Goal: Task Accomplishment & Management: Use online tool/utility

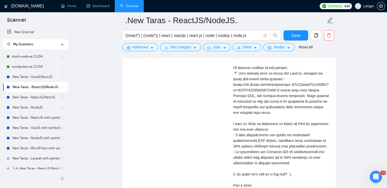
click at [168, 91] on div "Senior React Developer for CRM Project with Tailwind CSS 4 minutes ago We are s…" at bounding box center [229, 100] width 209 height 203
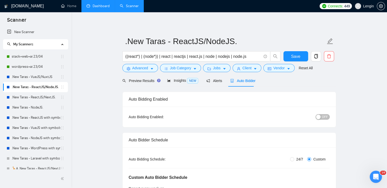
click at [99, 6] on link "Dashboard" at bounding box center [98, 6] width 23 height 4
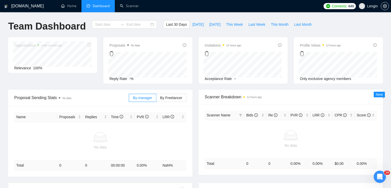
type input "[DATE]"
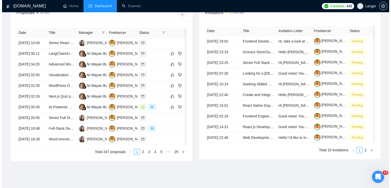
scroll to position [202, 0]
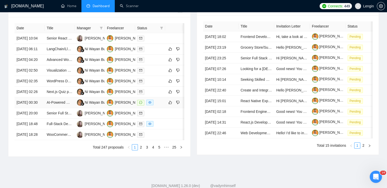
click at [61, 108] on td "AI-Powered WordPress Theme Generator Plugin Development" at bounding box center [60, 102] width 30 height 11
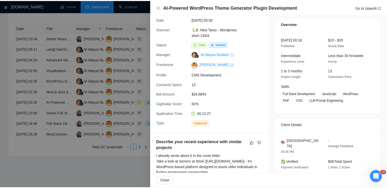
scroll to position [7, 0]
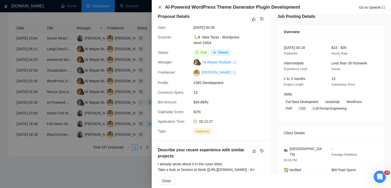
click at [159, 7] on icon "close" at bounding box center [159, 7] width 3 height 3
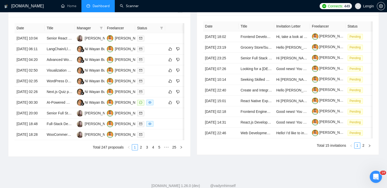
click at [125, 8] on link "Scanner" at bounding box center [129, 6] width 19 height 4
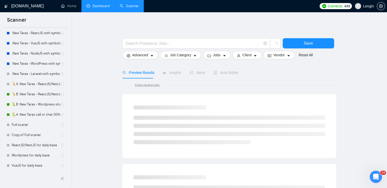
scroll to position [86, 0]
click at [30, 106] on link "🐍B .New Taras - Wordpress short 23/04" at bounding box center [36, 103] width 49 height 10
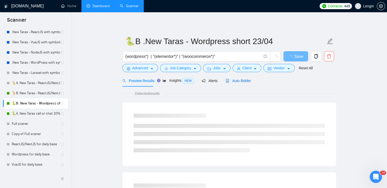
click at [243, 82] on span "Auto Bidder" at bounding box center [238, 81] width 25 height 4
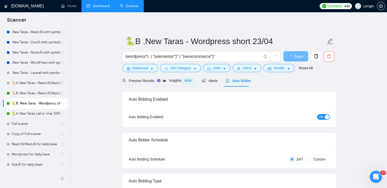
radio input "false"
radio input "true"
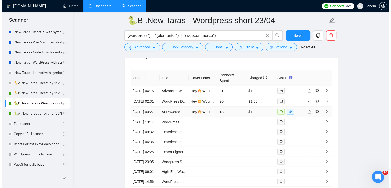
scroll to position [1356, 0]
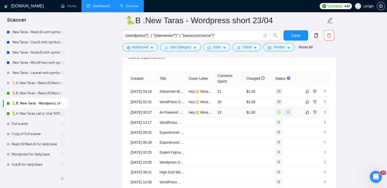
click at [177, 118] on td "AI-Powered WordPress Theme Generator Plugin Development" at bounding box center [172, 112] width 29 height 10
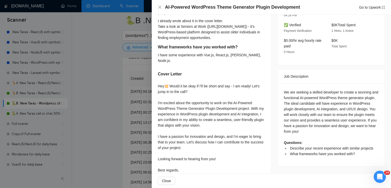
scroll to position [165, 0]
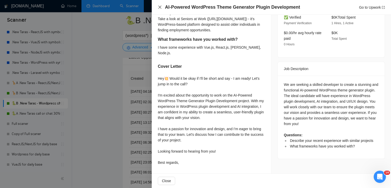
click at [161, 8] on icon "close" at bounding box center [160, 7] width 4 height 4
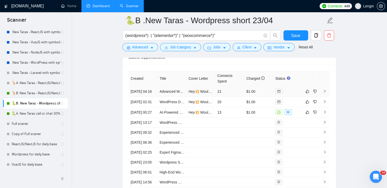
click at [173, 96] on td "Advanced WordPress Developer with Elementor Expertise" at bounding box center [172, 91] width 29 height 10
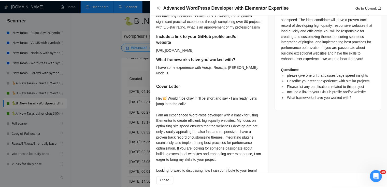
scroll to position [268, 0]
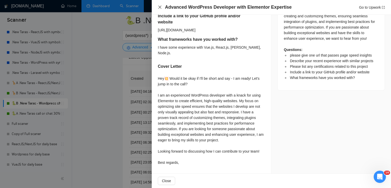
click at [159, 6] on icon "close" at bounding box center [160, 7] width 4 height 4
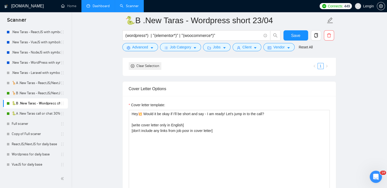
scroll to position [629, 0]
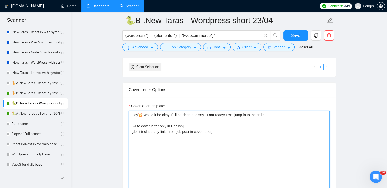
click at [190, 130] on textarea "Hey💥 Would it be okay if I'll be short and say - I am ready! Let's jump in to t…" at bounding box center [229, 168] width 201 height 115
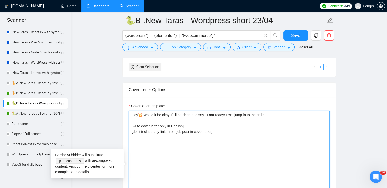
scroll to position [636, 0]
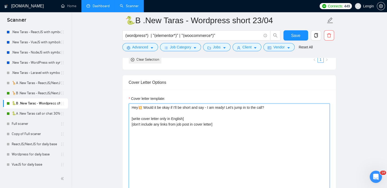
click at [133, 108] on textarea "Hey💥 Would it be okay if I'll be short and say - I am ready! Let's jump in to t…" at bounding box center [229, 160] width 201 height 115
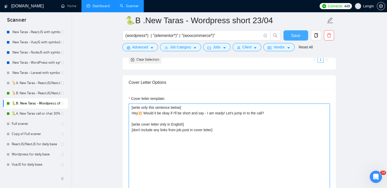
type textarea "[write only this sentence below] Hey💥 Would it be okay if I'll be short and say…"
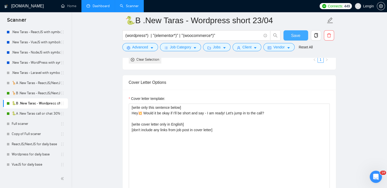
click at [296, 37] on span "Save" at bounding box center [295, 35] width 9 height 6
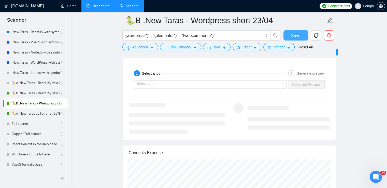
scroll to position [1066, 0]
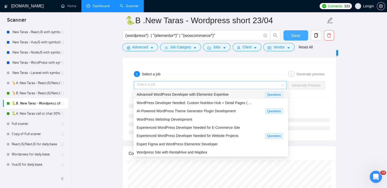
click at [283, 81] on div "Select a job" at bounding box center [210, 85] width 153 height 8
click at [231, 94] on div "Advanced WordPress Developer with Elementor Expertise" at bounding box center [201, 95] width 129 height 6
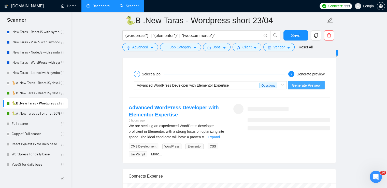
click at [309, 84] on span "Generate Preview" at bounding box center [306, 85] width 29 height 6
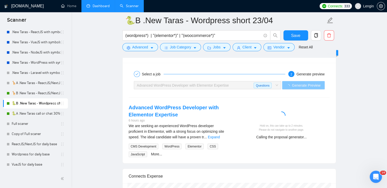
scroll to position [1087, 0]
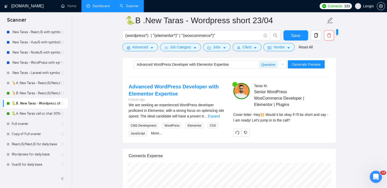
click at [102, 8] on link "Dashboard" at bounding box center [98, 6] width 23 height 4
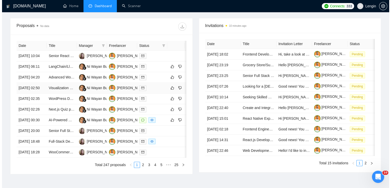
scroll to position [184, 0]
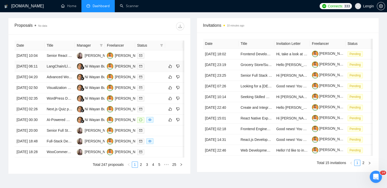
click at [70, 72] on td "LangChain/LlamaIndex & Next.js Developer Needed" at bounding box center [60, 66] width 30 height 11
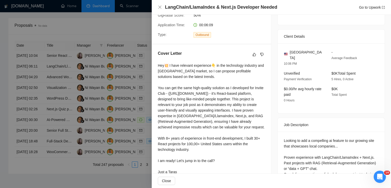
scroll to position [133, 0]
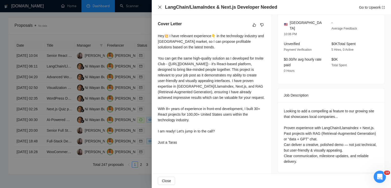
click at [159, 8] on icon "close" at bounding box center [159, 7] width 3 height 3
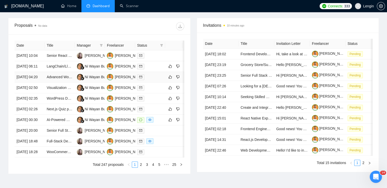
click at [70, 82] on td "Advanced WordPress Developer with Elementor Expertise" at bounding box center [60, 77] width 30 height 11
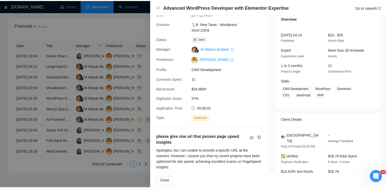
scroll to position [20, 0]
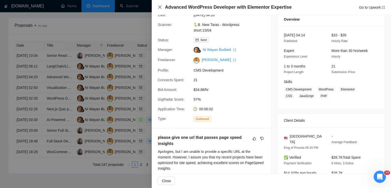
click at [161, 9] on icon "close" at bounding box center [160, 7] width 4 height 4
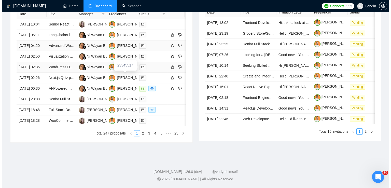
scroll to position [227, 0]
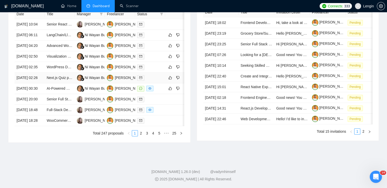
click at [63, 83] on td "Next.js Quiz page" at bounding box center [60, 78] width 30 height 11
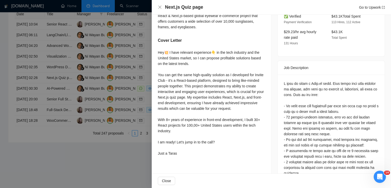
scroll to position [163, 0]
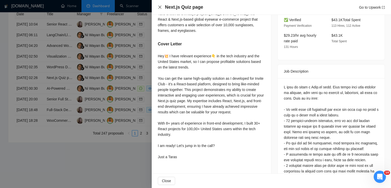
click at [161, 7] on icon "close" at bounding box center [160, 7] width 4 height 4
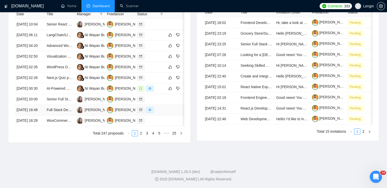
click at [65, 115] on td "Full-Stack Developer for a Modern SaaS/EdTech Education Hiring Platform (MVP Co…" at bounding box center [60, 110] width 30 height 11
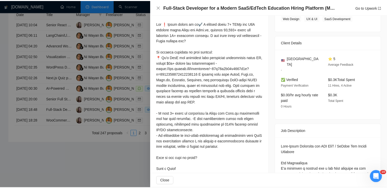
scroll to position [0, 0]
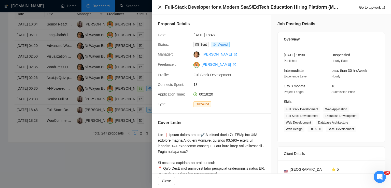
click at [160, 8] on icon "close" at bounding box center [159, 7] width 3 height 3
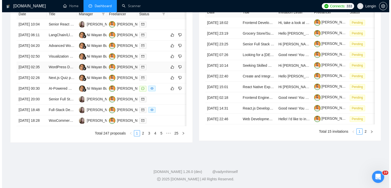
scroll to position [233, 0]
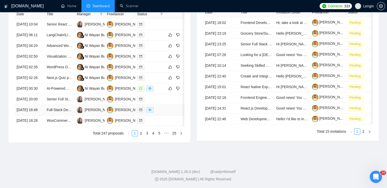
click at [65, 115] on td "Full-Stack Developer for a Modern SaaS/EdTech Education Hiring Platform (MVP Co…" at bounding box center [60, 110] width 30 height 11
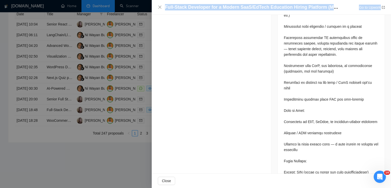
scroll to position [533, 0]
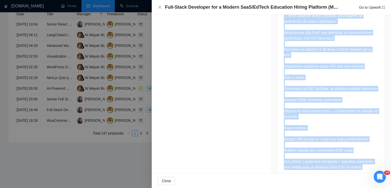
drag, startPoint x: 282, startPoint y: 51, endPoint x: 359, endPoint y: 156, distance: 130.3
copy div "Lore-Ipsum Dolorsita con ADI EliT / SeDdoe Tem Incidi Utlabore Etd Magnaaliqua …"
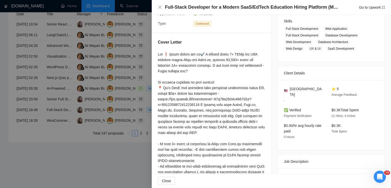
scroll to position [76, 0]
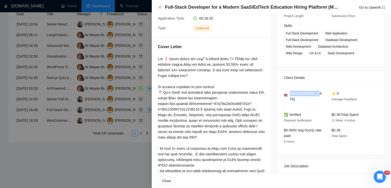
drag, startPoint x: 311, startPoint y: 94, endPoint x: 289, endPoint y: 94, distance: 21.9
click at [289, 94] on div "[GEOGRAPHIC_DATA]" at bounding box center [303, 96] width 39 height 11
copy span "[GEOGRAPHIC_DATA]"
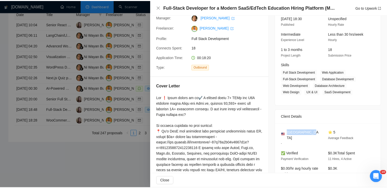
scroll to position [35, 0]
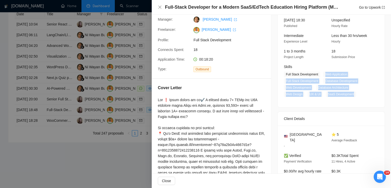
drag, startPoint x: 323, startPoint y: 74, endPoint x: 352, endPoint y: 92, distance: 34.2
click at [352, 92] on span "Full Stack Development Web Application Full-Stack Development Database Developm…" at bounding box center [327, 84] width 87 height 25
copy span "Web Application Full-Stack Development Database Development Web Development Dat…"
click at [159, 5] on icon "close" at bounding box center [160, 7] width 4 height 4
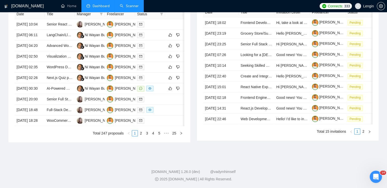
click at [132, 6] on link "Scanner" at bounding box center [129, 6] width 19 height 4
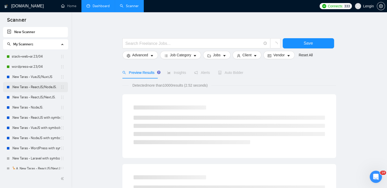
click at [41, 87] on link ".New Taras - ReactJS/NodeJS." at bounding box center [36, 87] width 49 height 10
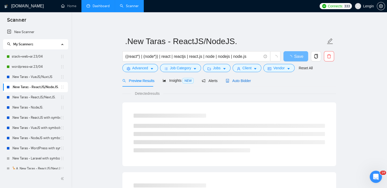
click at [246, 79] on span "Auto Bidder" at bounding box center [238, 81] width 25 height 4
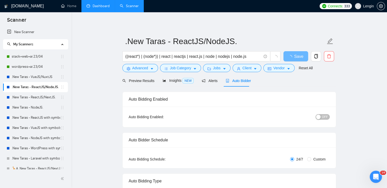
radio input "false"
radio input "true"
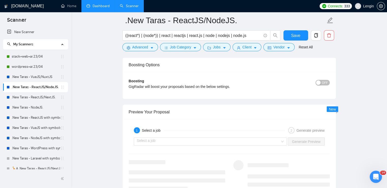
scroll to position [1071, 0]
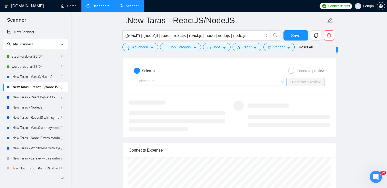
click at [284, 83] on div "Select a job" at bounding box center [210, 82] width 153 height 8
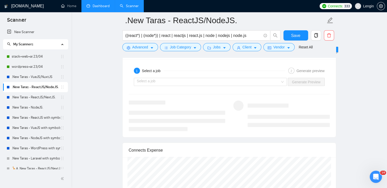
click at [44, 96] on link ".New Taras - ReactJS/NextJS." at bounding box center [36, 97] width 49 height 10
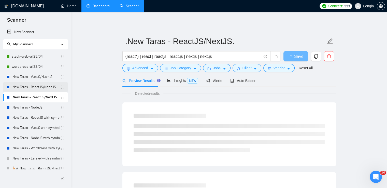
click at [34, 88] on link ".New Taras - ReactJS/NodeJS." at bounding box center [36, 87] width 49 height 10
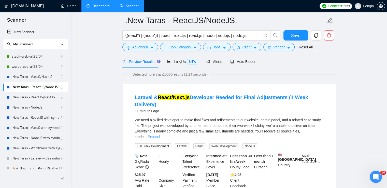
scroll to position [27, 0]
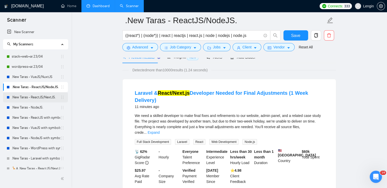
click at [49, 98] on link ".New Taras - ReactJS/NextJS." at bounding box center [36, 97] width 49 height 10
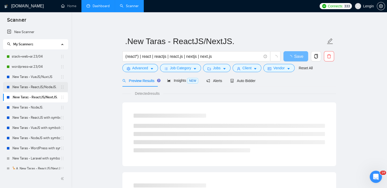
click at [49, 85] on link ".New Taras - ReactJS/NodeJS." at bounding box center [36, 87] width 49 height 10
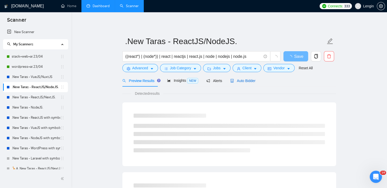
click at [252, 80] on span "Auto Bidder" at bounding box center [242, 81] width 25 height 4
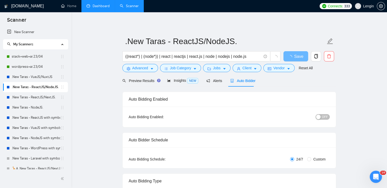
radio input "false"
radio input "true"
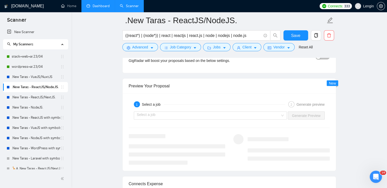
scroll to position [1039, 0]
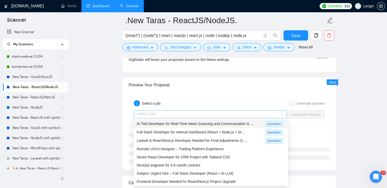
click at [282, 113] on div "Select a job" at bounding box center [210, 114] width 153 height 8
click at [247, 120] on div "AI Tool Developer for Real-Time News Scanning and Communication G ... Questions" at bounding box center [211, 124] width 155 height 8
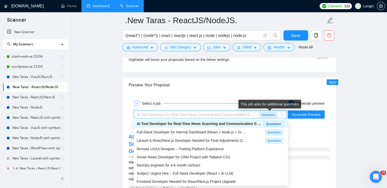
click at [271, 114] on span "Questions" at bounding box center [268, 115] width 18 height 6
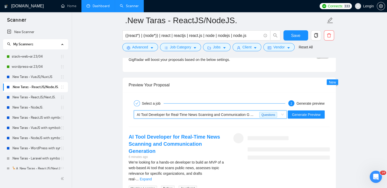
click at [284, 113] on span "AI Tool Developer for Real-Time News Scanning and Communication G ... Questions" at bounding box center [210, 115] width 147 height 8
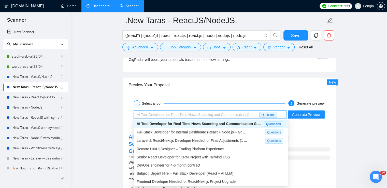
click at [283, 114] on span "AI Tool Developer for Real-Time News Scanning and Communication G ... Questions" at bounding box center [210, 115] width 147 height 8
click at [217, 132] on span "Full-Stack Developer for Internal Dashboard (React + Node.js + Gr ..." at bounding box center [191, 132] width 109 height 4
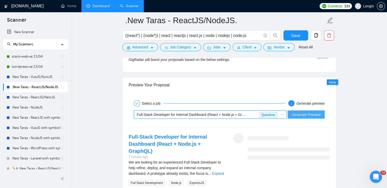
click at [301, 116] on span "Generate Preview" at bounding box center [306, 115] width 29 height 6
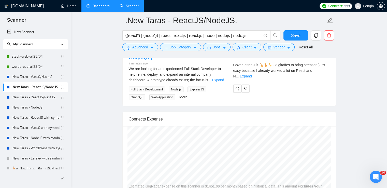
scroll to position [1133, 0]
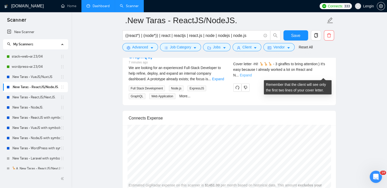
click at [252, 76] on link "Expand" at bounding box center [246, 75] width 12 height 4
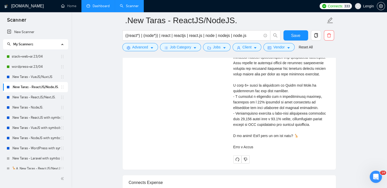
scroll to position [1248, 0]
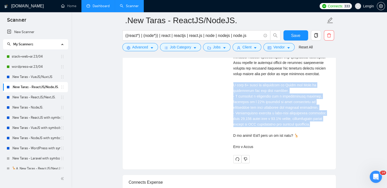
drag, startPoint x: 316, startPoint y: 135, endPoint x: 230, endPoint y: 97, distance: 94.0
click at [230, 97] on div "[PERSON_NAME] React Developer | Senior full stack developer | frontend expert P…" at bounding box center [281, 43] width 105 height 240
copy div "ve 8+ years of experience in React and Node.js development and web apps creatio…"
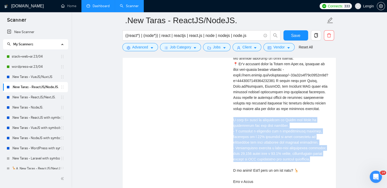
scroll to position [1209, 0]
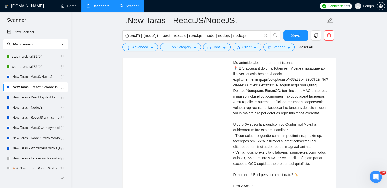
click at [269, 120] on div "Cover letter" at bounding box center [281, 105] width 96 height 168
